Goal: Find contact information: Find contact information

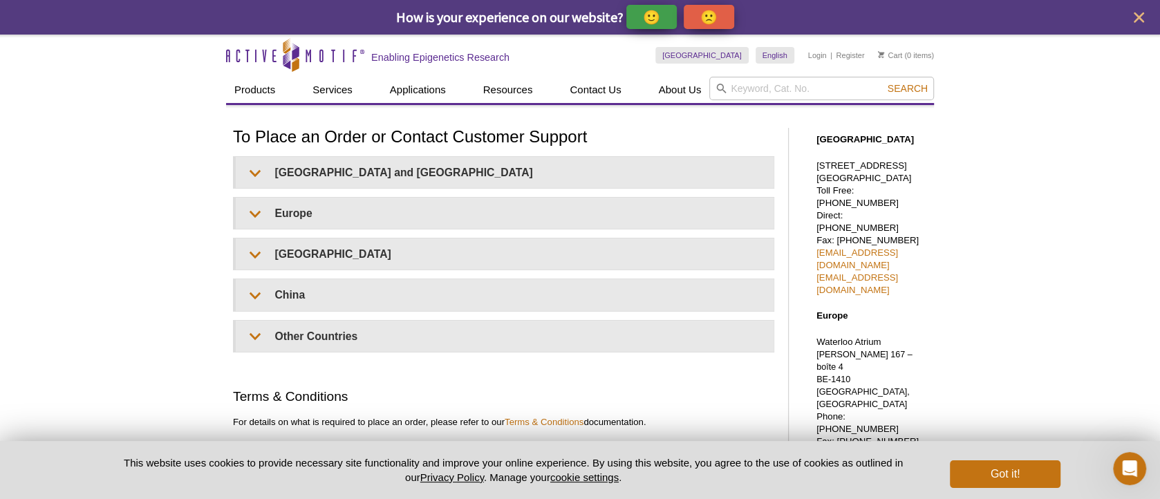
drag, startPoint x: 952, startPoint y: 254, endPoint x: 816, endPoint y: 240, distance: 136.9
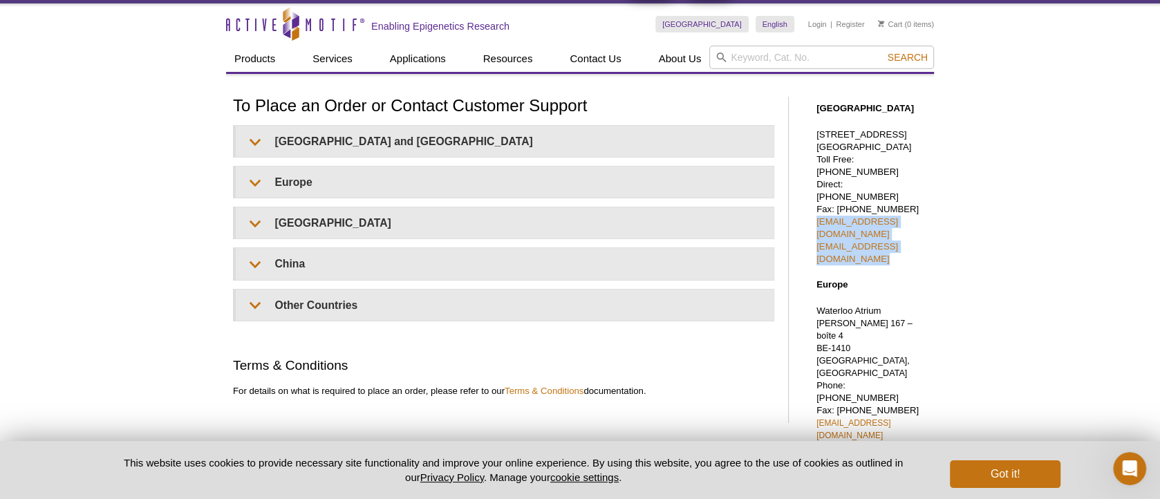
scroll to position [142, 0]
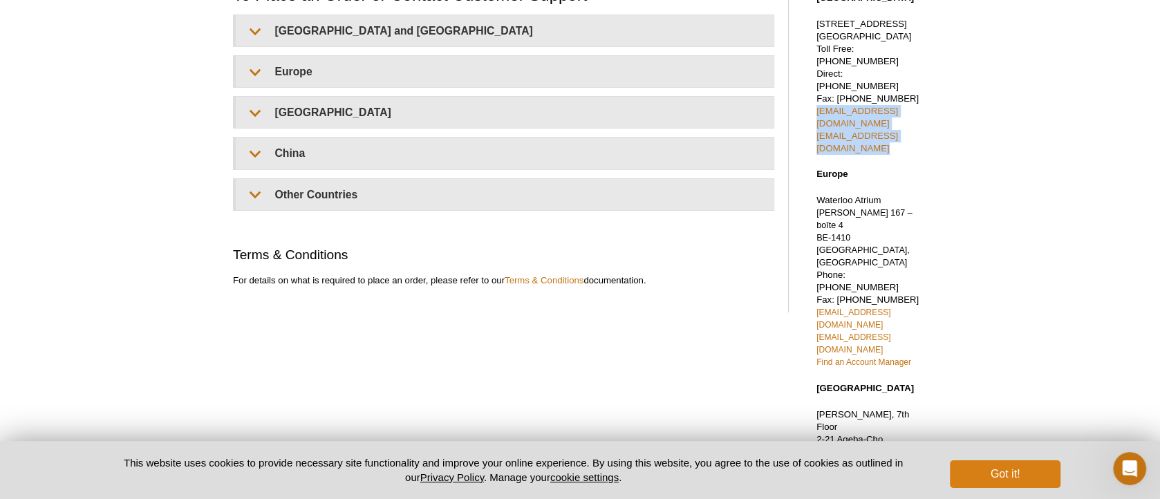
click at [1001, 482] on button "Got it!" at bounding box center [1005, 474] width 111 height 28
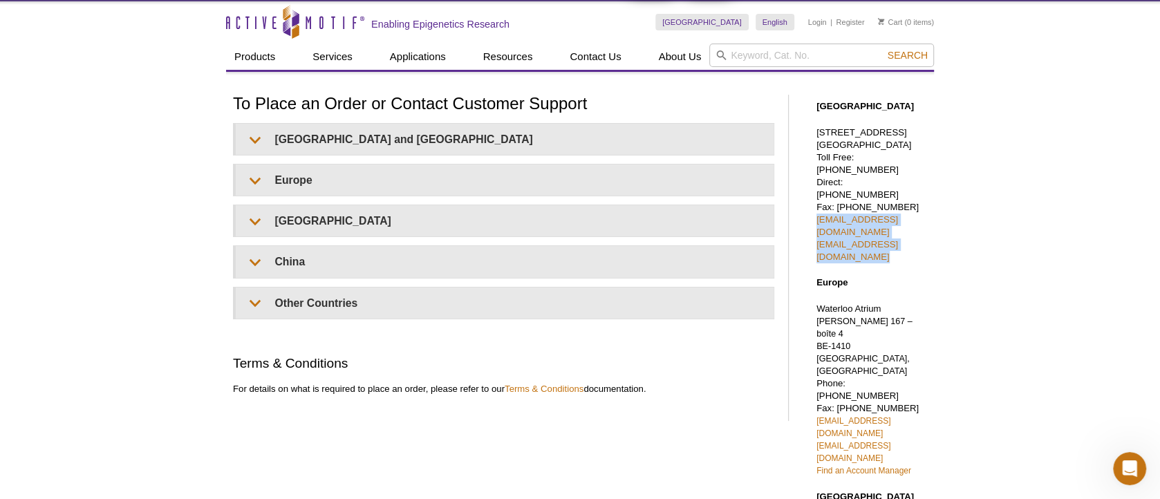
scroll to position [0, 0]
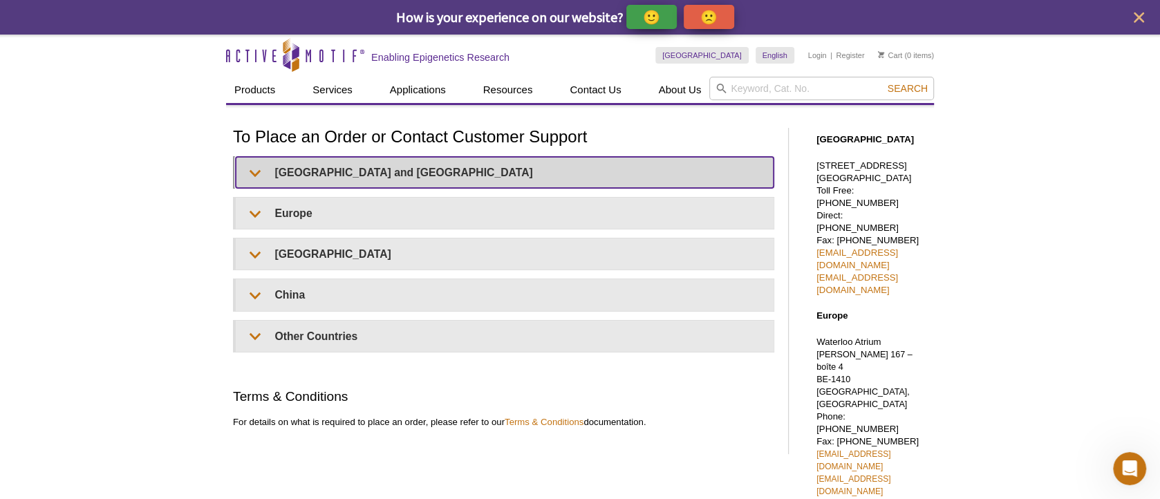
click at [255, 173] on summary "United States and Canada" at bounding box center [505, 172] width 538 height 31
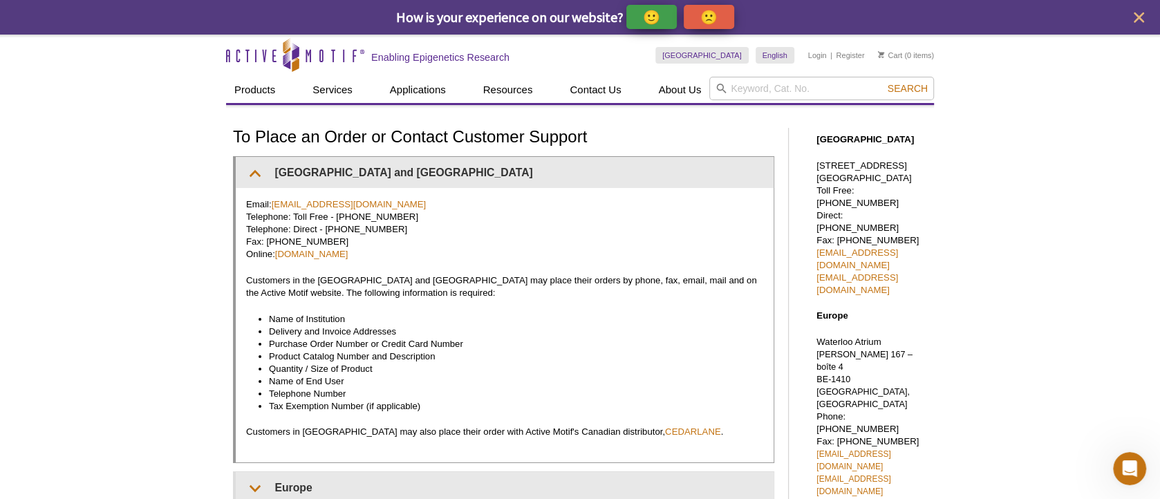
drag, startPoint x: 399, startPoint y: 195, endPoint x: 300, endPoint y: 190, distance: 99.6
click at [300, 191] on div "Email: orders@activemotif.com Telephone: Toll Free - 877 222 9543 Telephone: Di…" at bounding box center [505, 325] width 538 height 274
drag, startPoint x: 368, startPoint y: 203, endPoint x: 276, endPoint y: 205, distance: 92.6
click at [276, 205] on p "Email: orders@activemotif.com Telephone: Toll Free - 877 222 9543 Telephone: Di…" at bounding box center [504, 229] width 517 height 62
copy p "orders@activemotif.com"
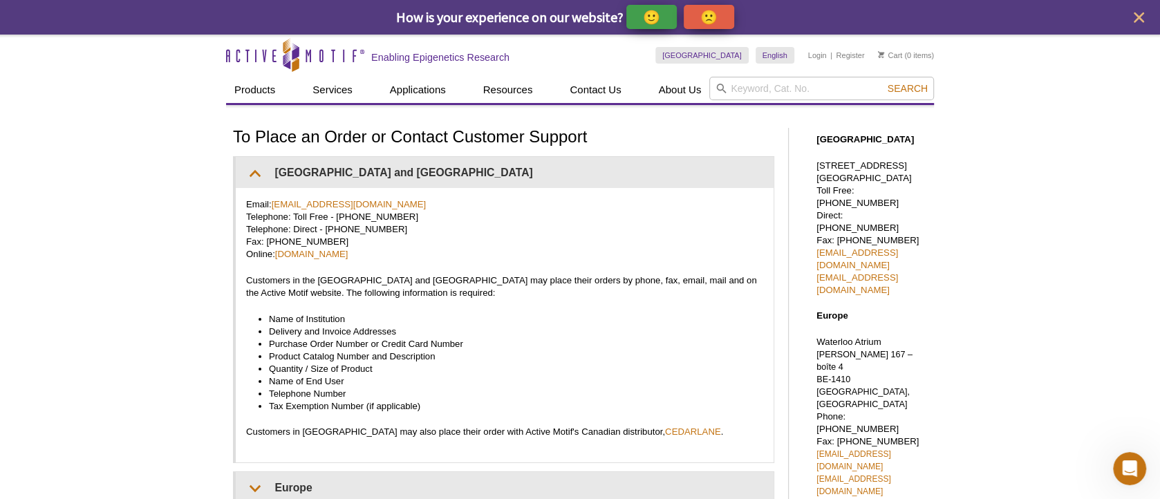
click at [1142, 15] on icon "close" at bounding box center [1139, 17] width 10 height 10
